Goal: Transaction & Acquisition: Purchase product/service

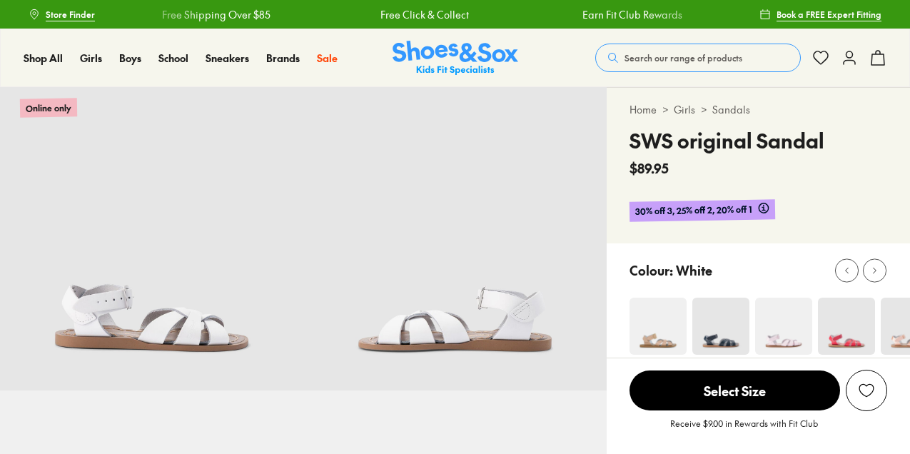
select select "*"
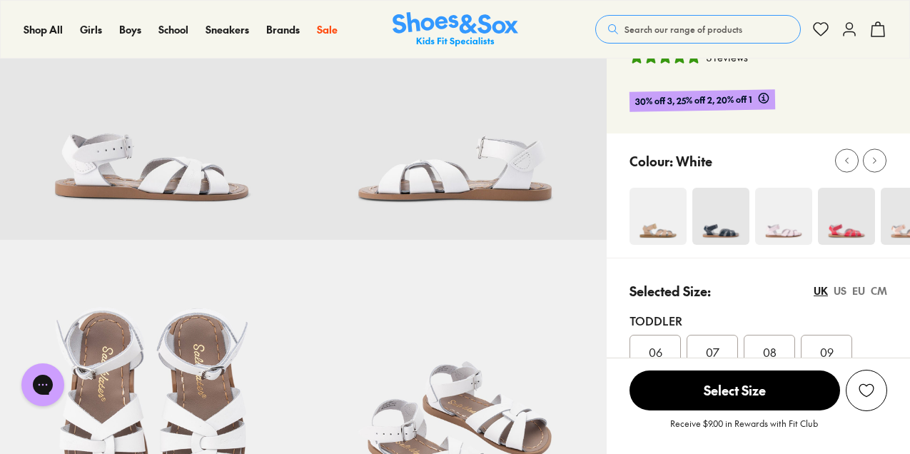
scroll to position [148, 0]
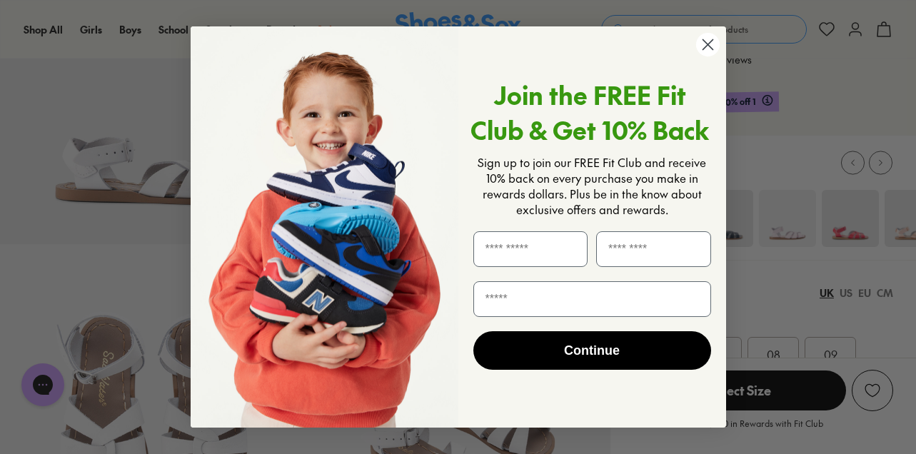
click at [707, 41] on circle "Close dialog" at bounding box center [707, 45] width 24 height 24
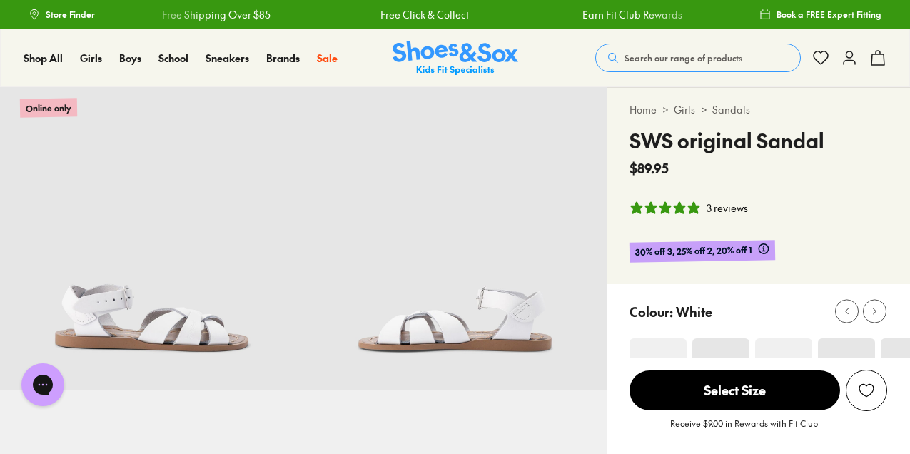
scroll to position [0, 0]
click at [53, 15] on span "Store Finder" at bounding box center [70, 14] width 49 height 13
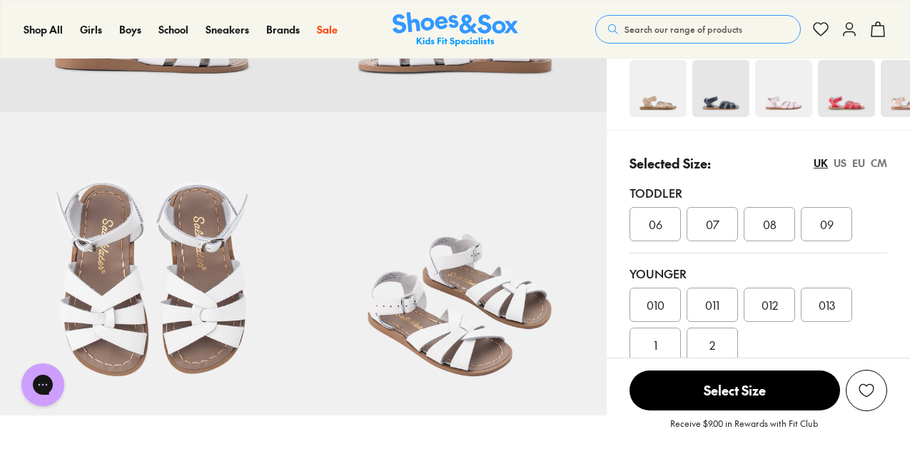
scroll to position [278, 0]
click at [657, 106] on img at bounding box center [658, 89] width 57 height 57
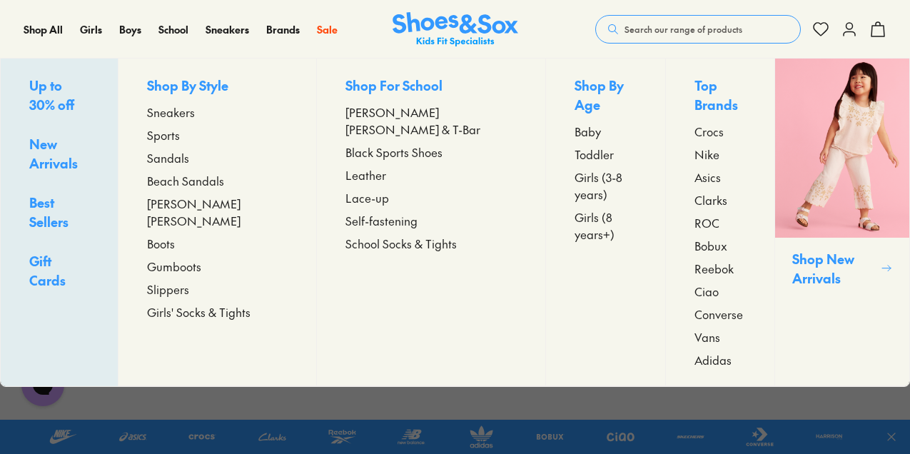
scroll to position [311, 0]
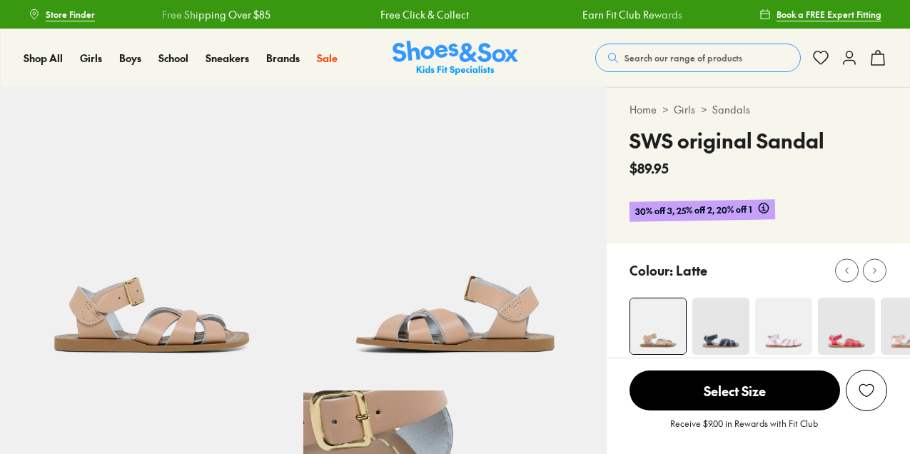
select select "*"
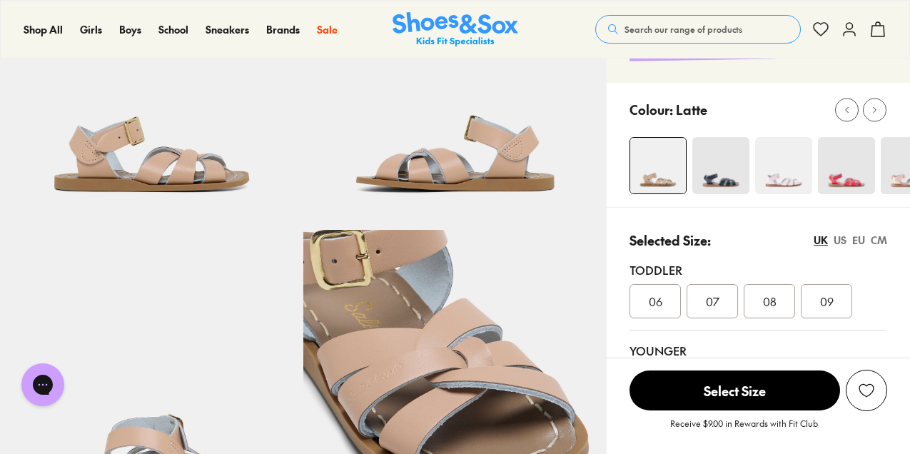
scroll to position [159, 0]
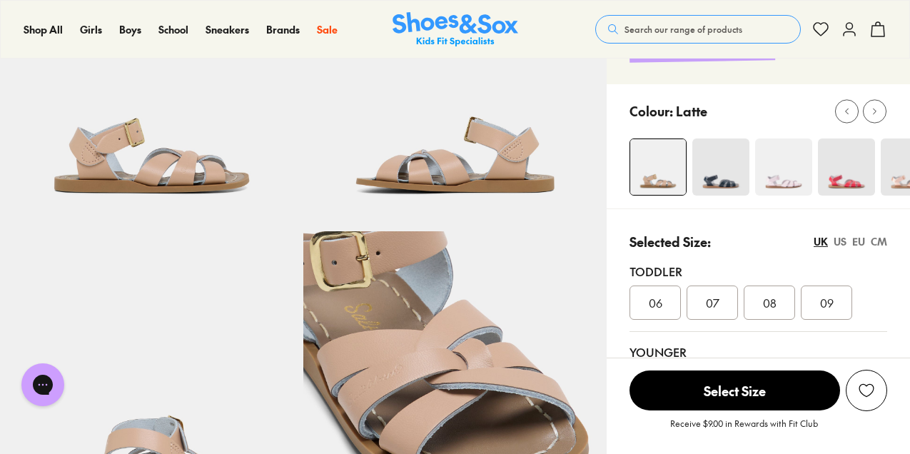
click at [720, 181] on img at bounding box center [720, 166] width 57 height 57
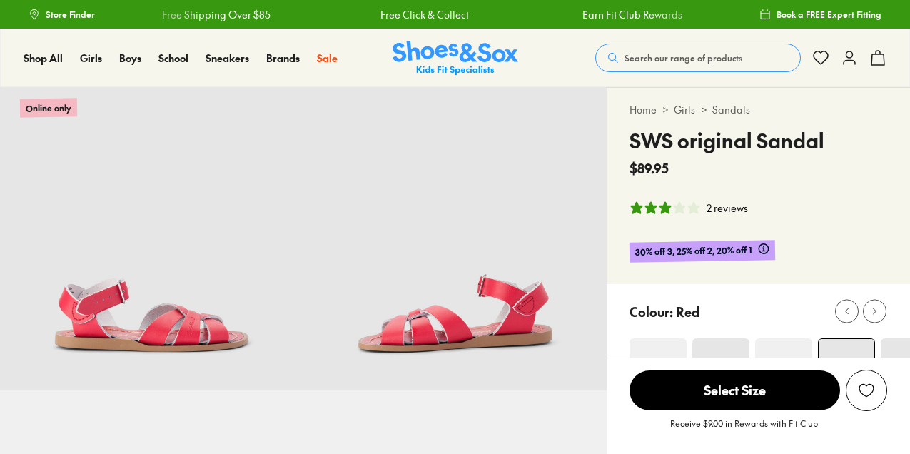
scroll to position [0, 1]
select select "*"
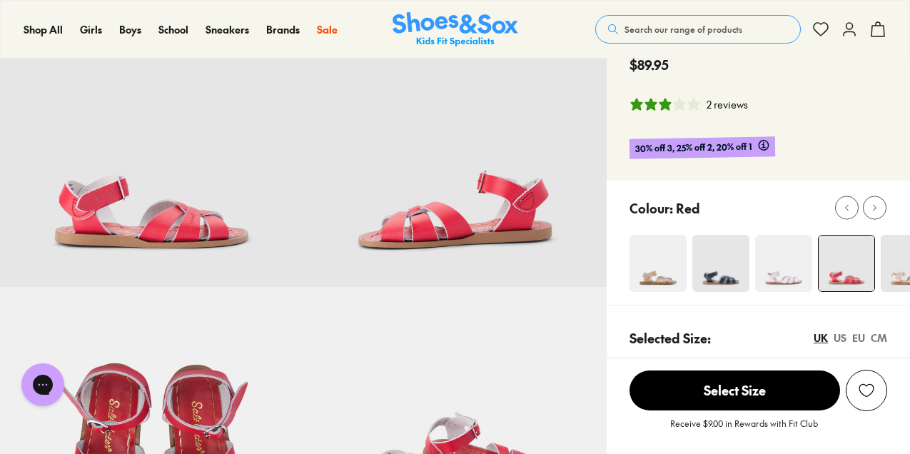
scroll to position [104, 0]
click at [894, 272] on img at bounding box center [909, 262] width 57 height 57
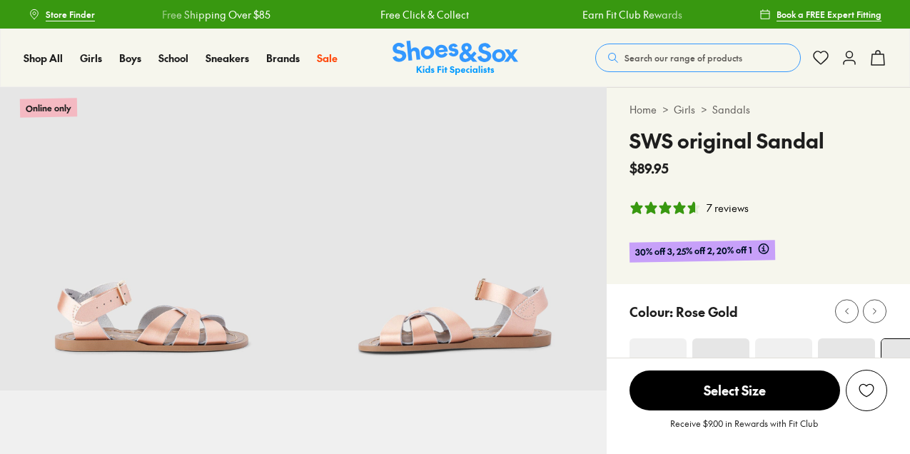
select select "*"
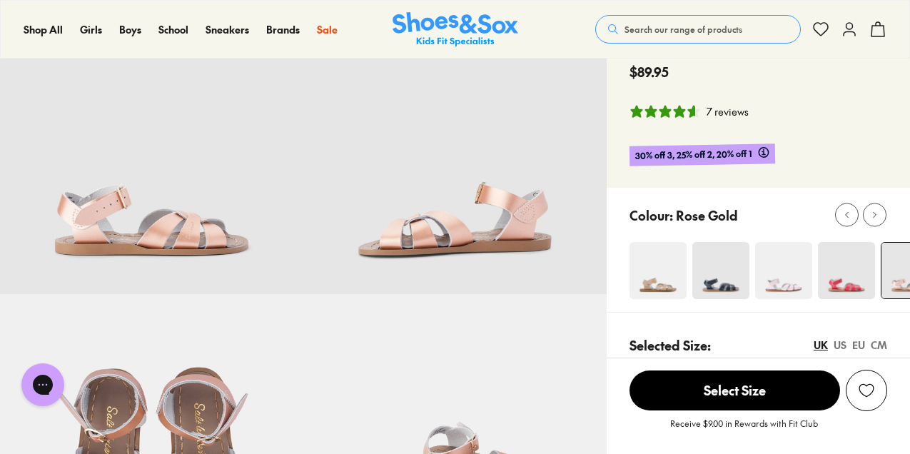
scroll to position [208, 0]
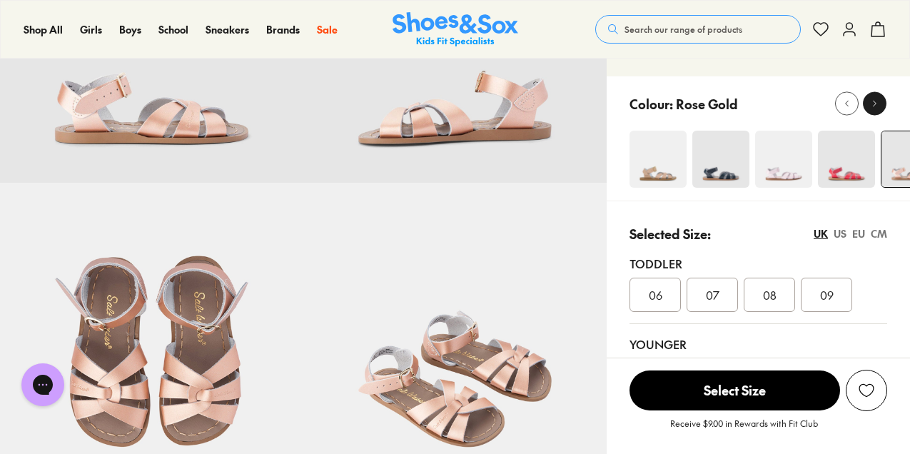
click at [872, 104] on icon at bounding box center [874, 104] width 11 height 11
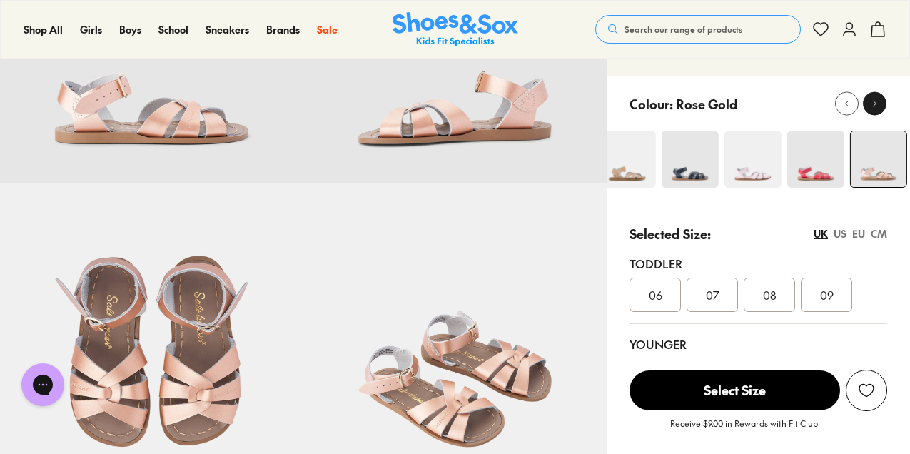
click at [872, 104] on icon at bounding box center [874, 104] width 11 height 11
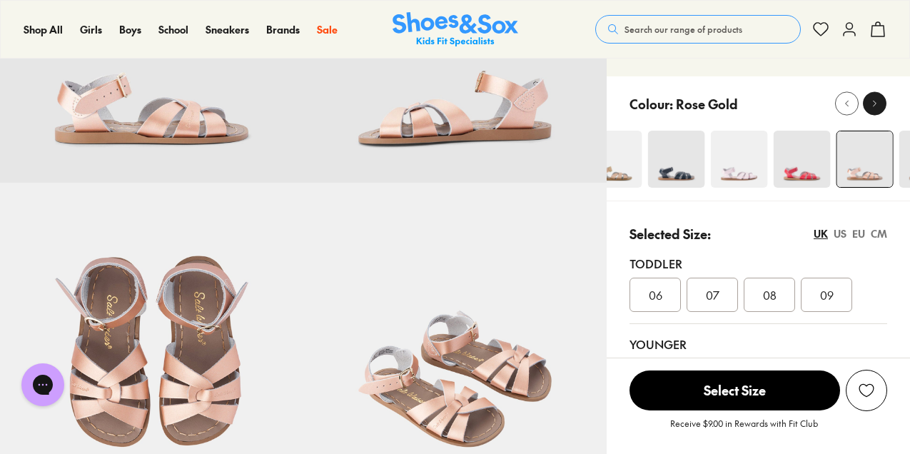
click at [872, 104] on icon at bounding box center [874, 104] width 11 height 11
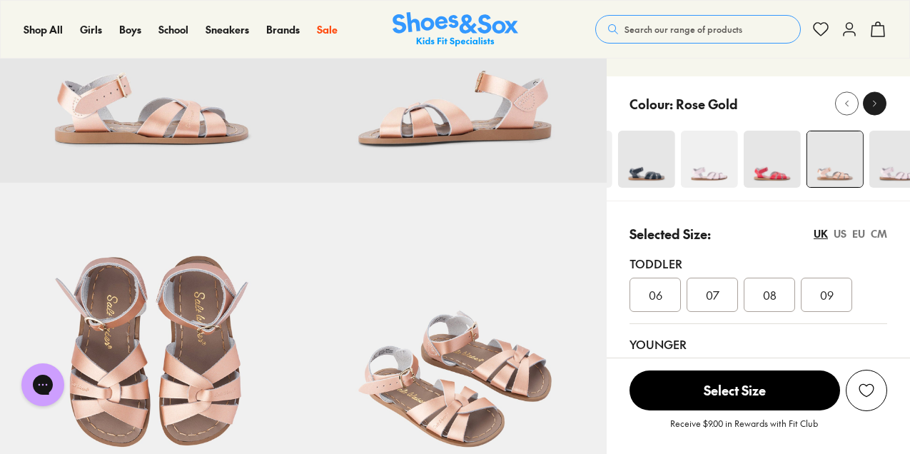
click at [872, 104] on icon at bounding box center [874, 104] width 11 height 11
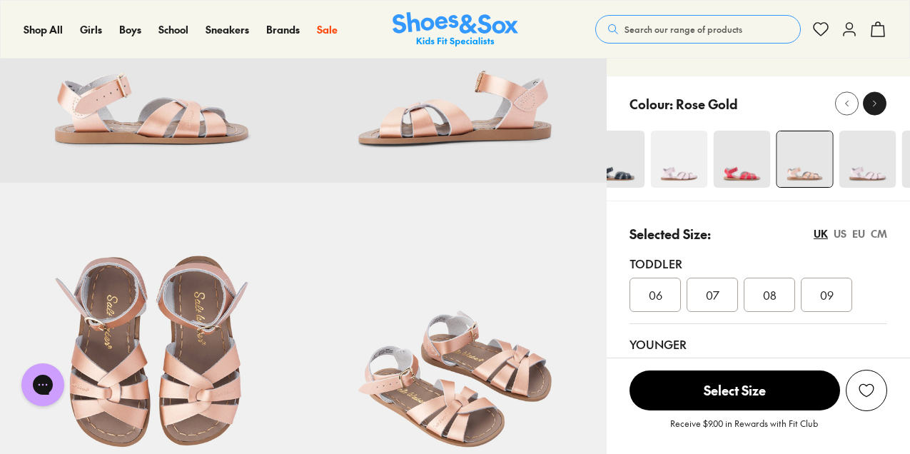
click at [872, 104] on icon at bounding box center [874, 104] width 11 height 11
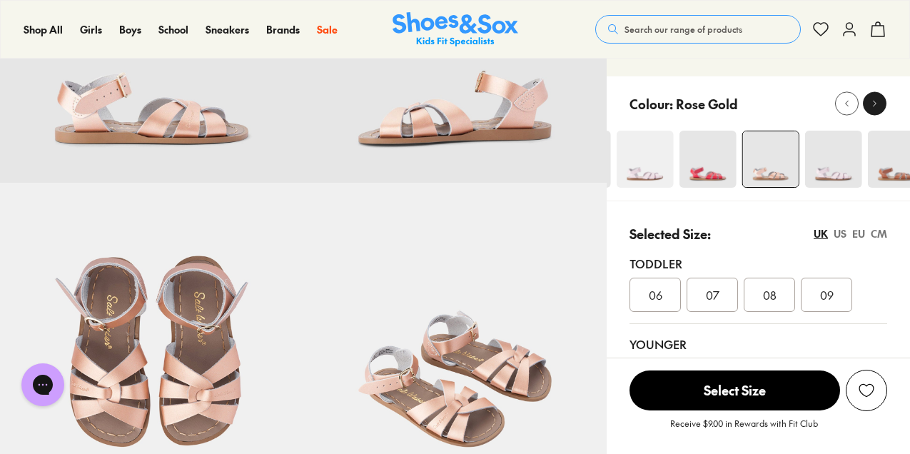
click at [872, 104] on icon at bounding box center [874, 104] width 11 height 11
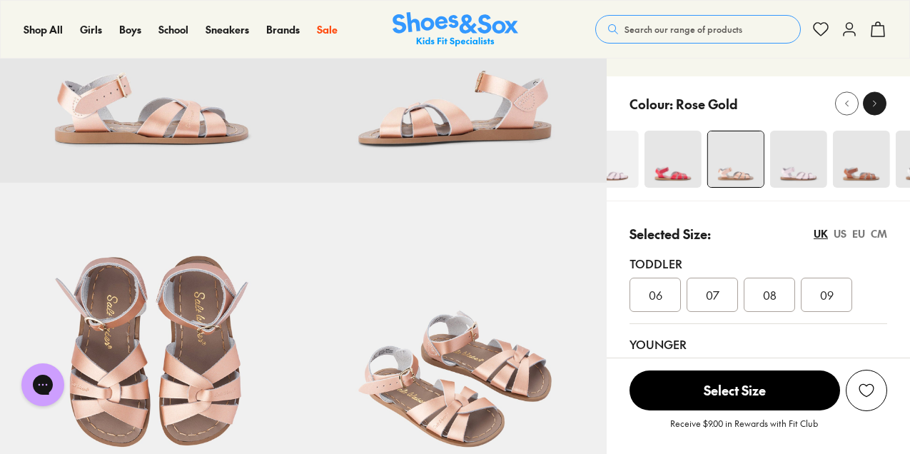
click at [872, 104] on icon at bounding box center [874, 104] width 11 height 11
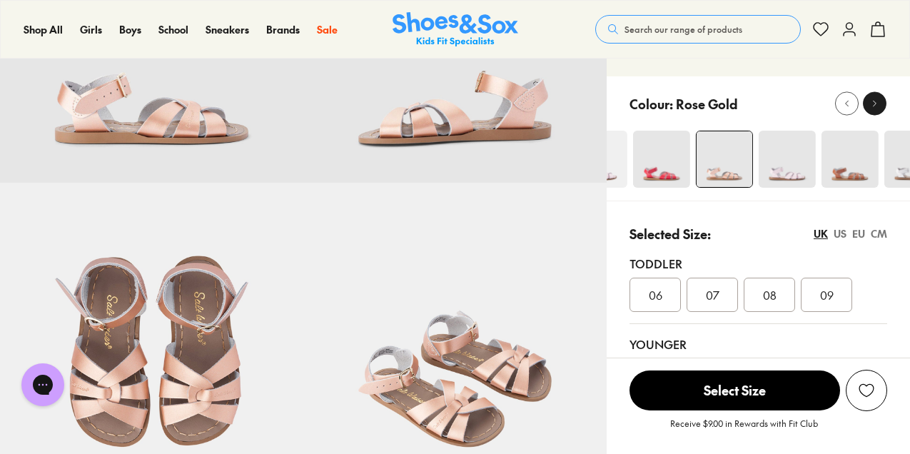
click at [872, 104] on icon at bounding box center [874, 104] width 11 height 11
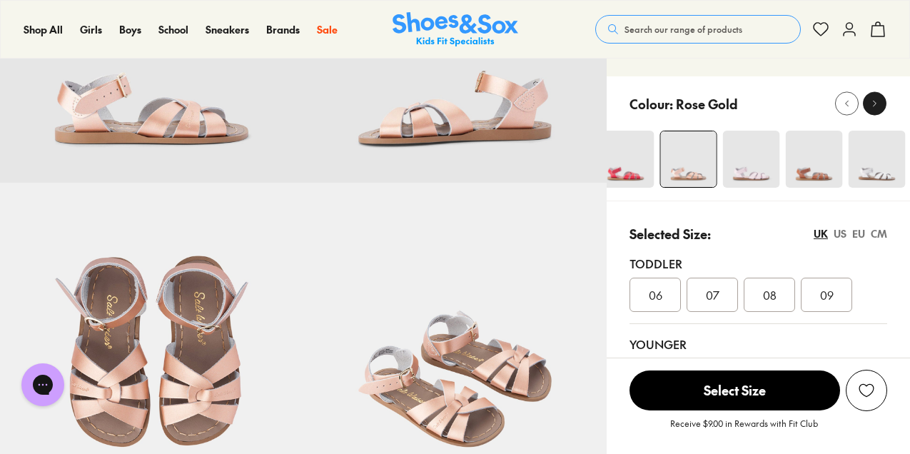
click at [872, 104] on icon at bounding box center [874, 104] width 11 height 11
click at [754, 172] on img at bounding box center [744, 159] width 57 height 57
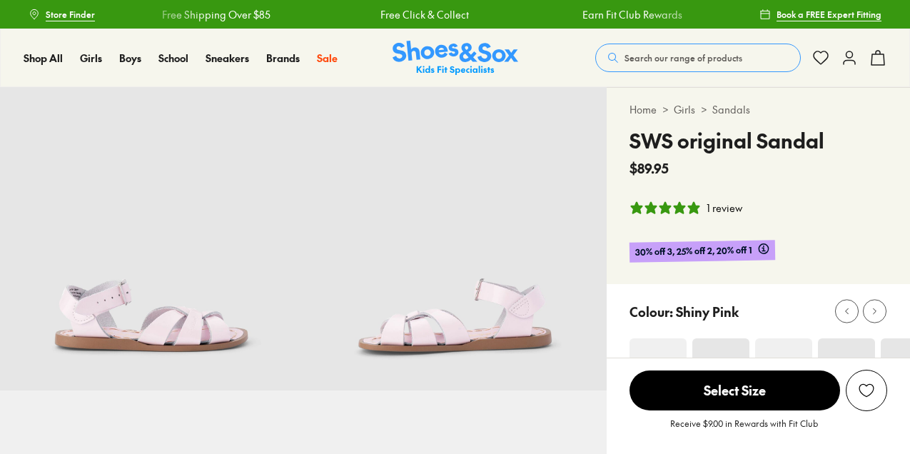
select select "*"
